Goal: Task Accomplishment & Management: Use online tool/utility

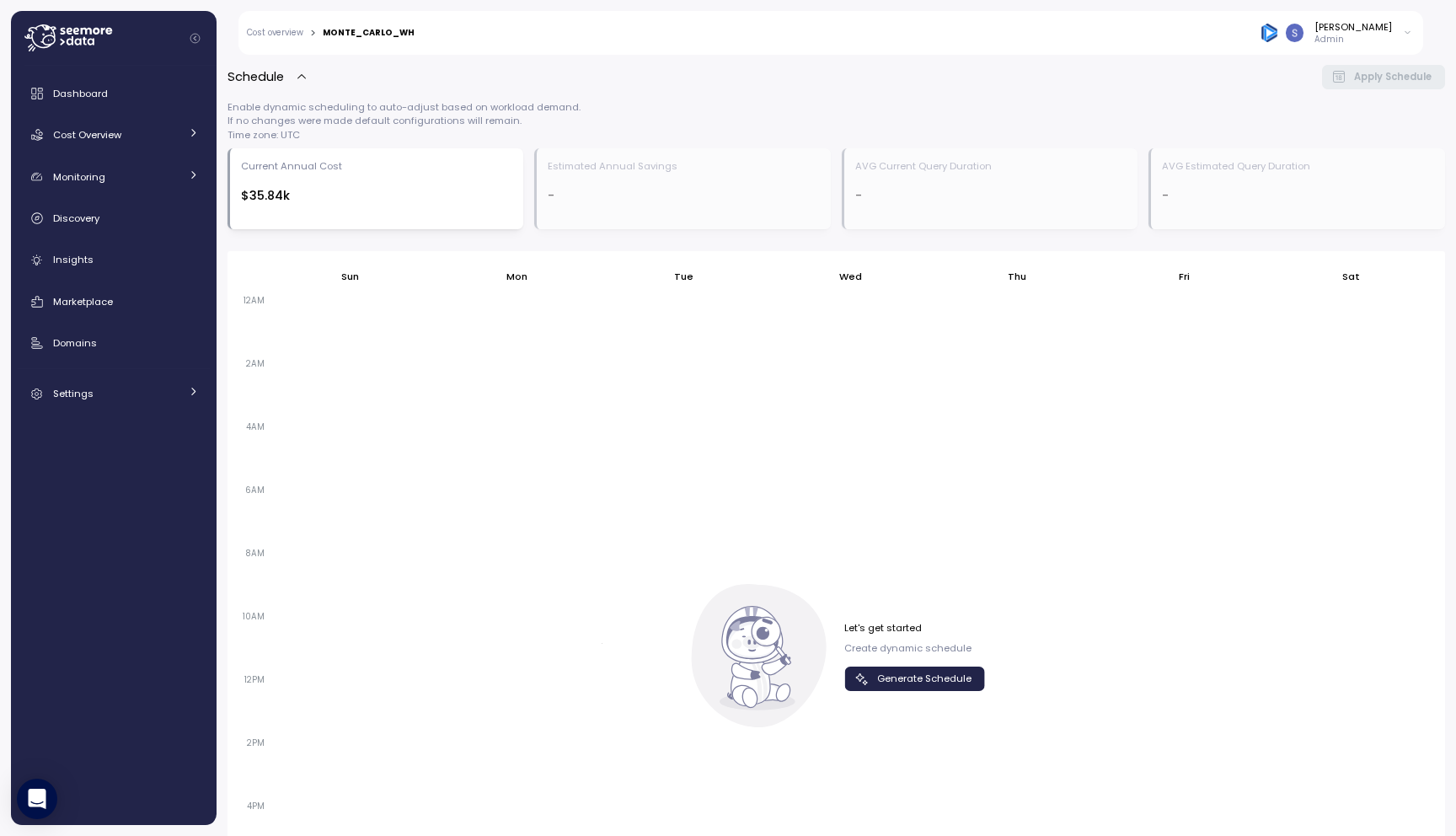
scroll to position [805, 0]
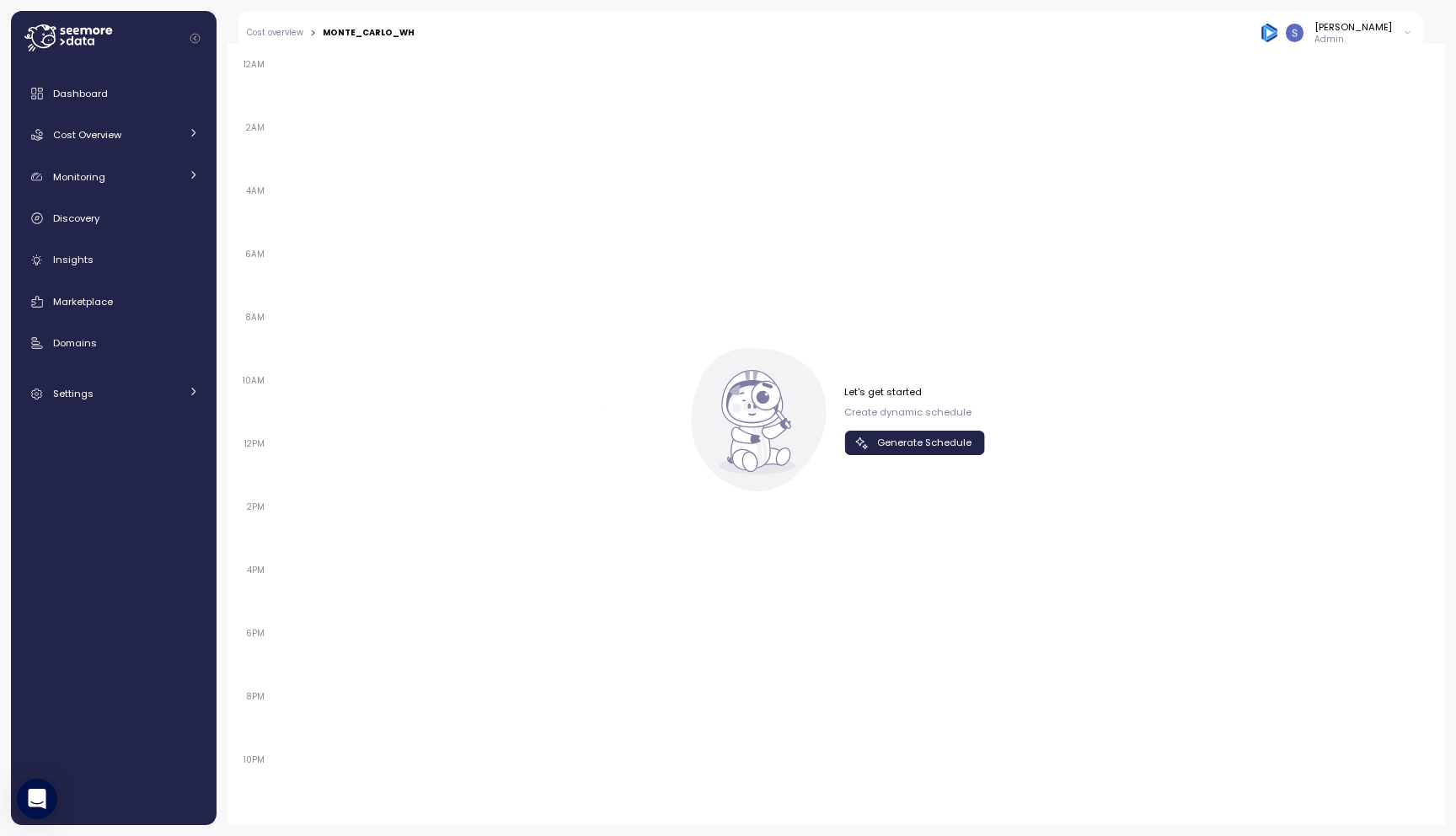
click at [878, 442] on span "Generate Schedule" at bounding box center [924, 443] width 94 height 22
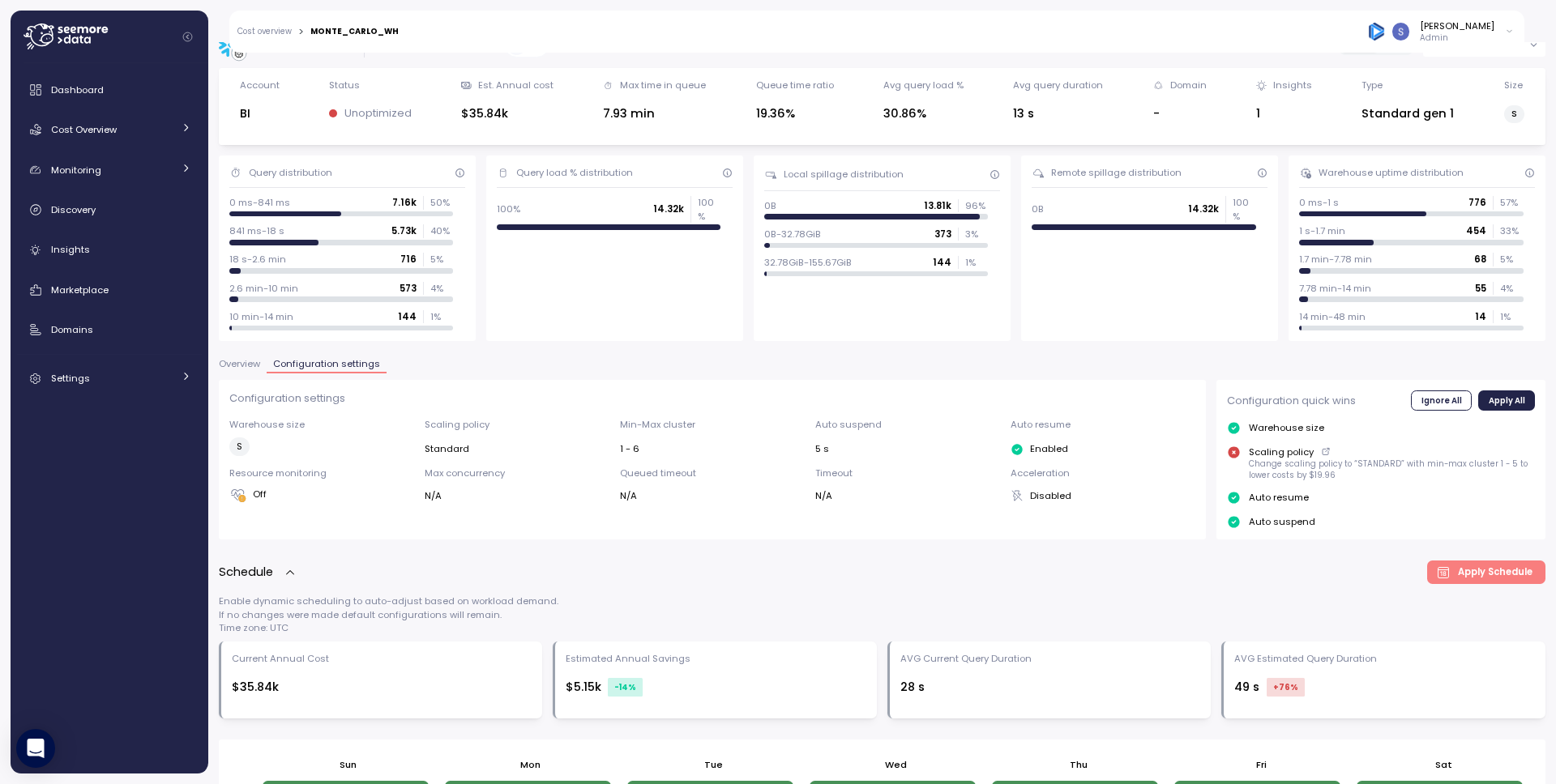
scroll to position [0, 0]
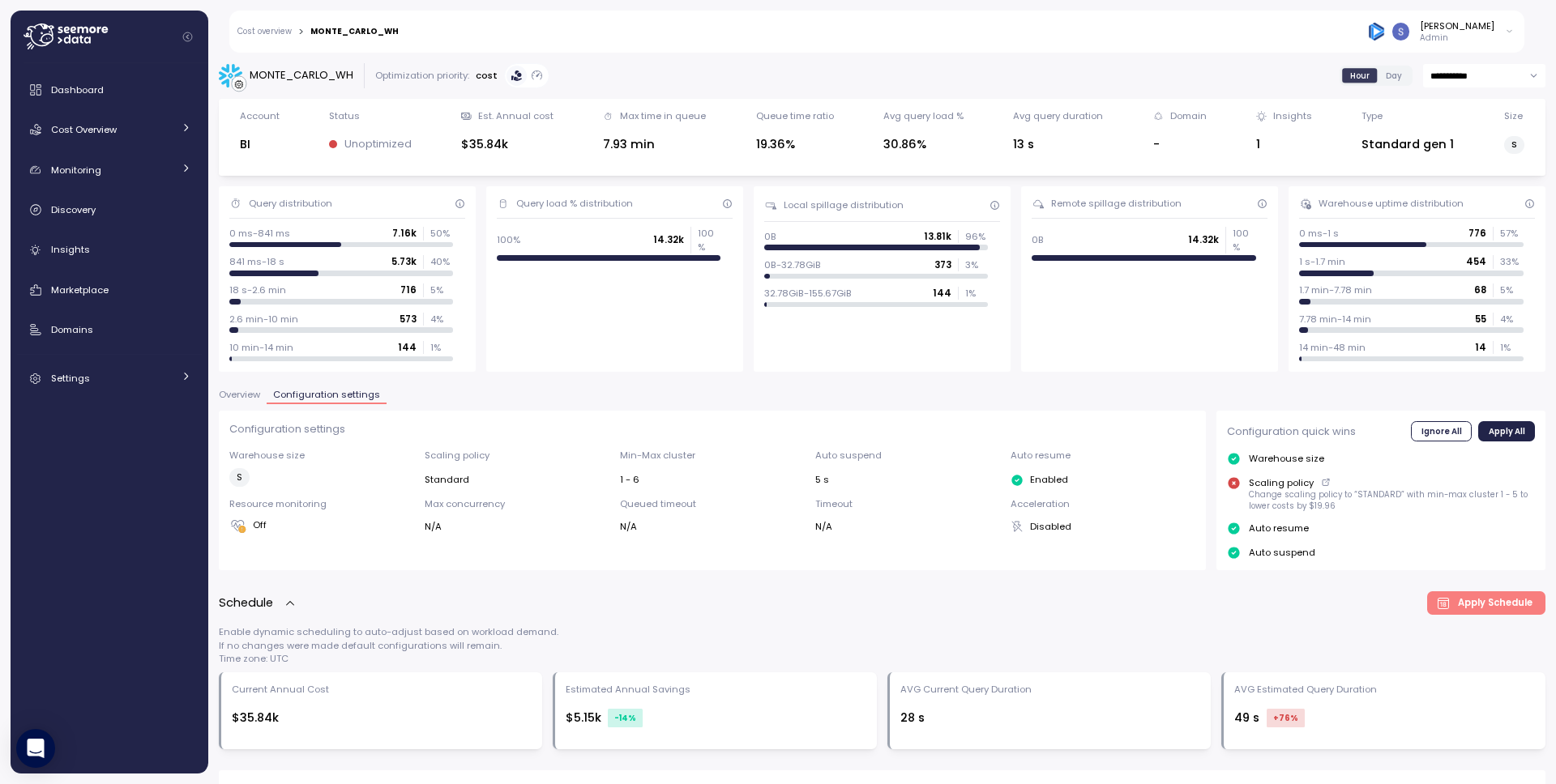
click at [289, 71] on div "MONTE_CARLO_WH" at bounding box center [301, 75] width 104 height 16
copy div "MONTE_CARLO_WH"
